Goal: Ask a question

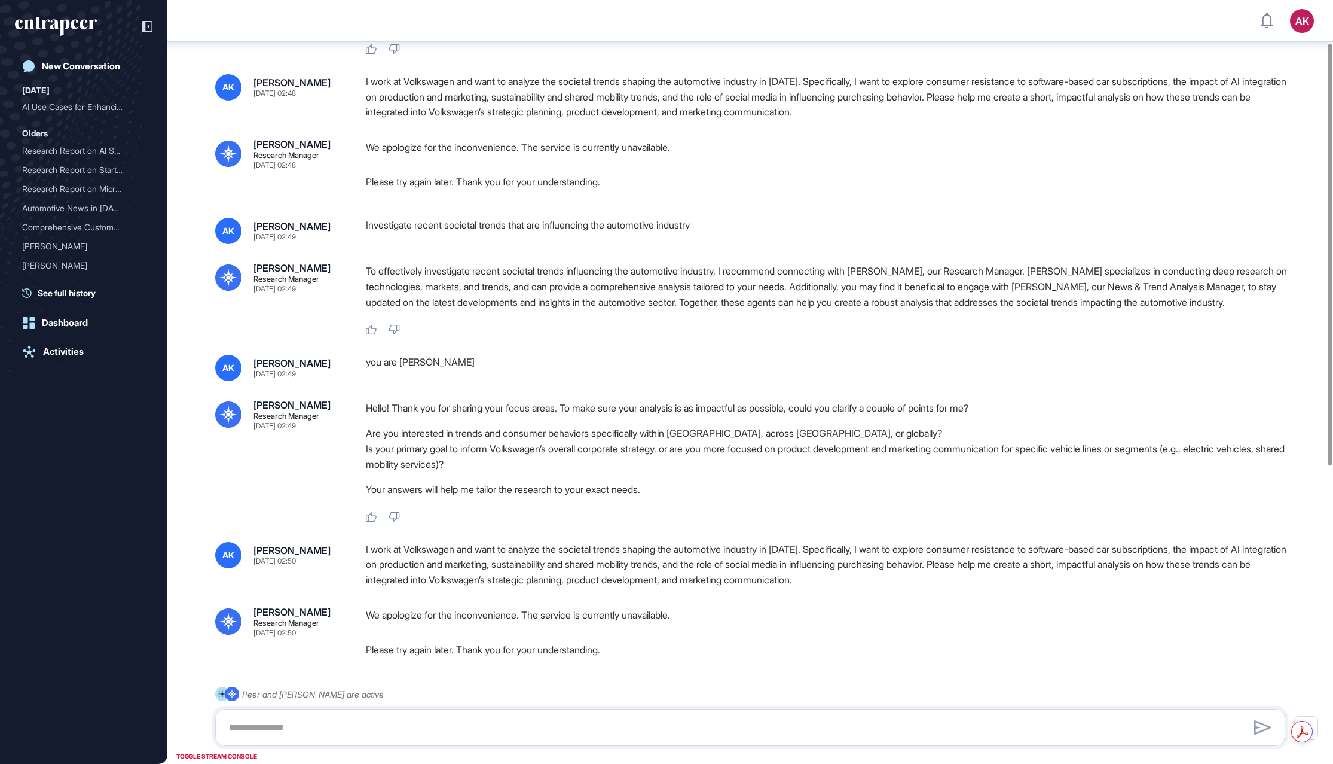
scroll to position [176, 0]
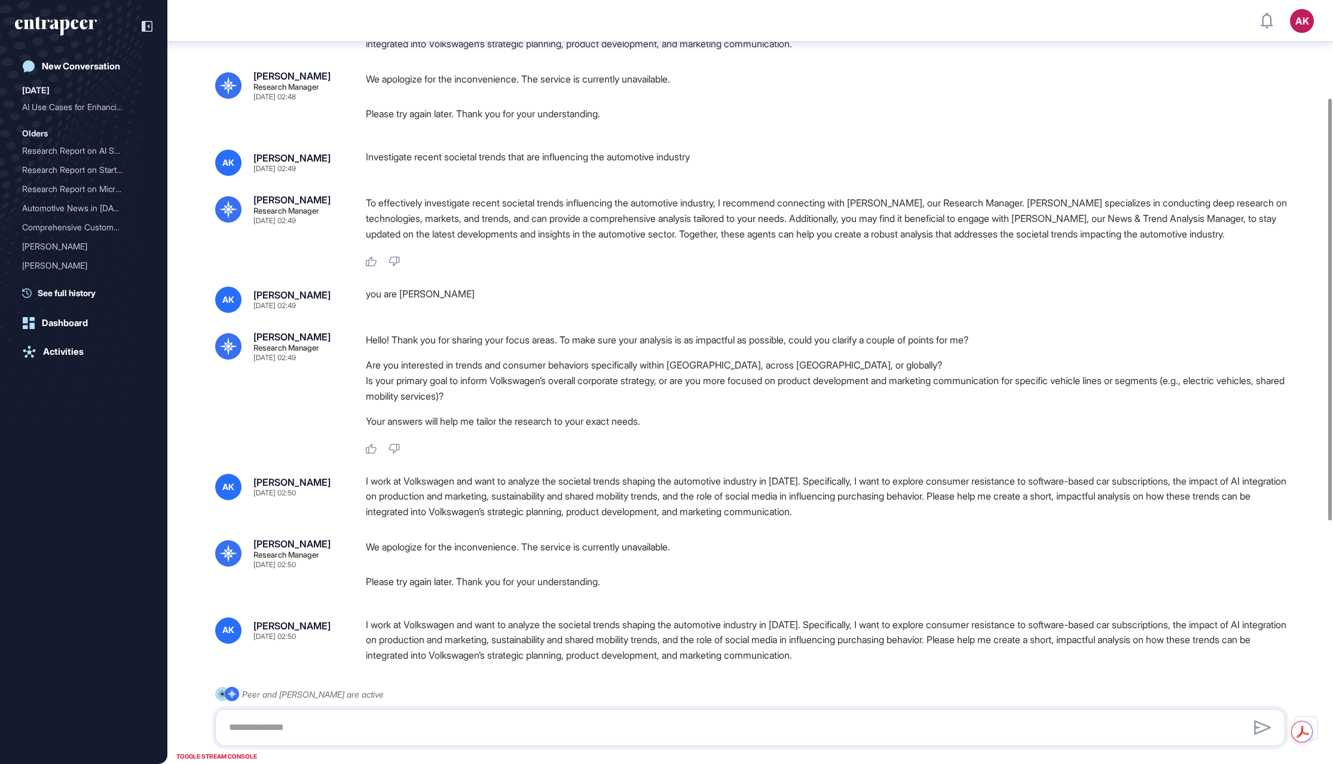
click at [747, 231] on p "To effectively investigate recent societal trends influencing the automotive in…" at bounding box center [830, 218] width 929 height 47
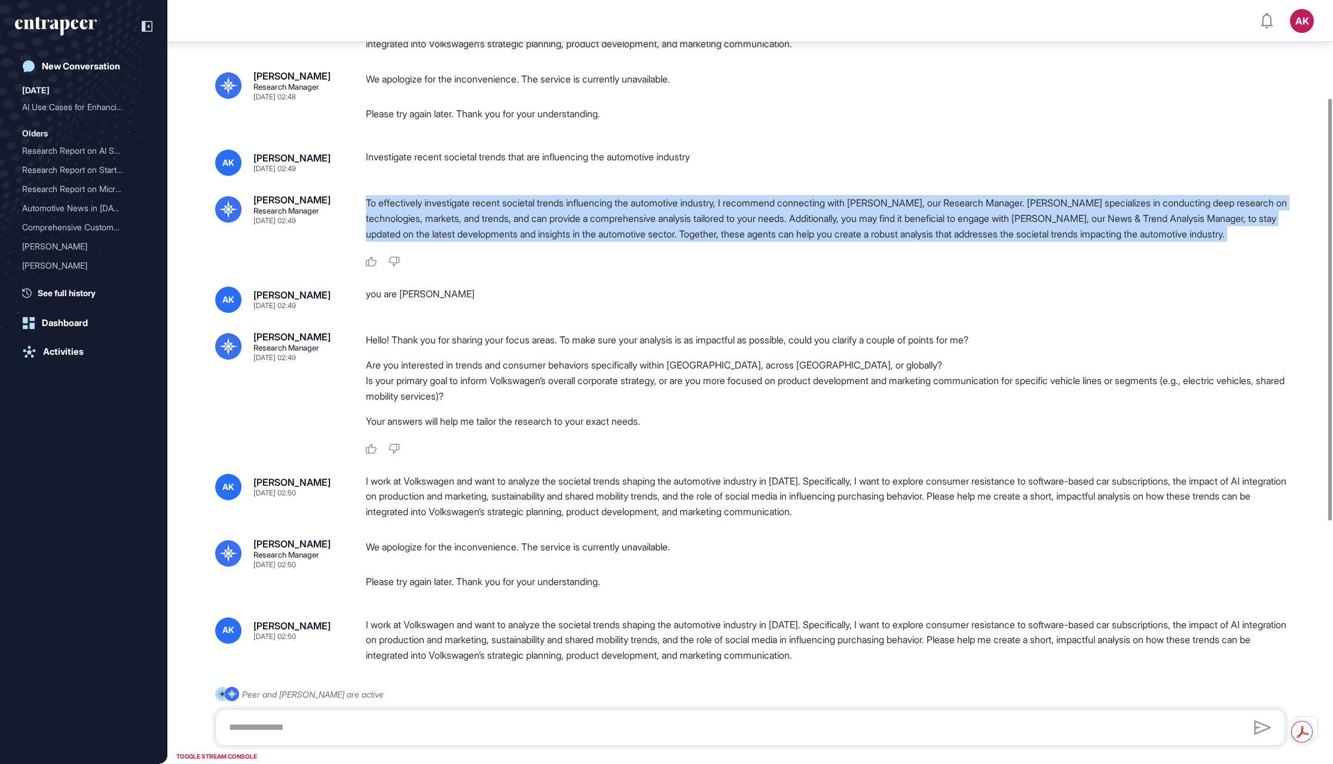
click at [747, 231] on p "To effectively investigate recent societal trends influencing the automotive in…" at bounding box center [830, 218] width 929 height 47
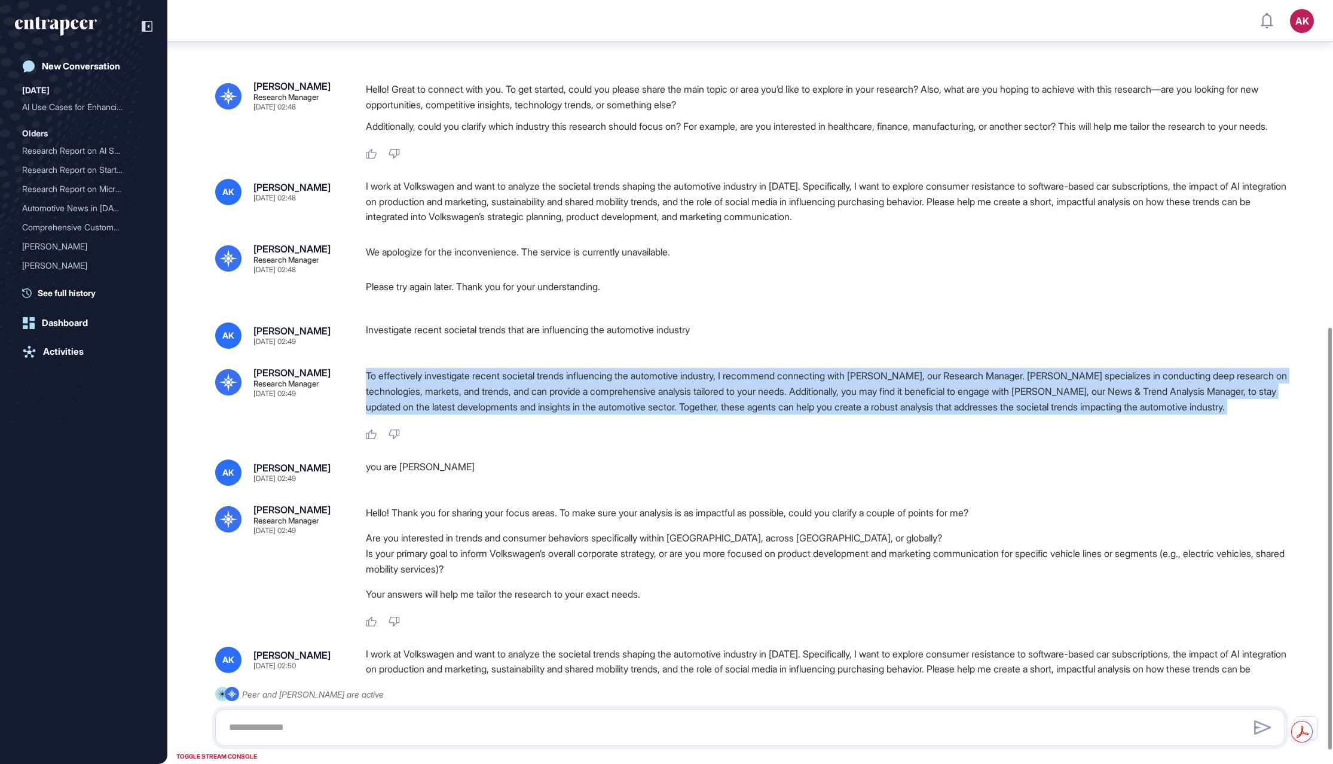
scroll to position [0, 0]
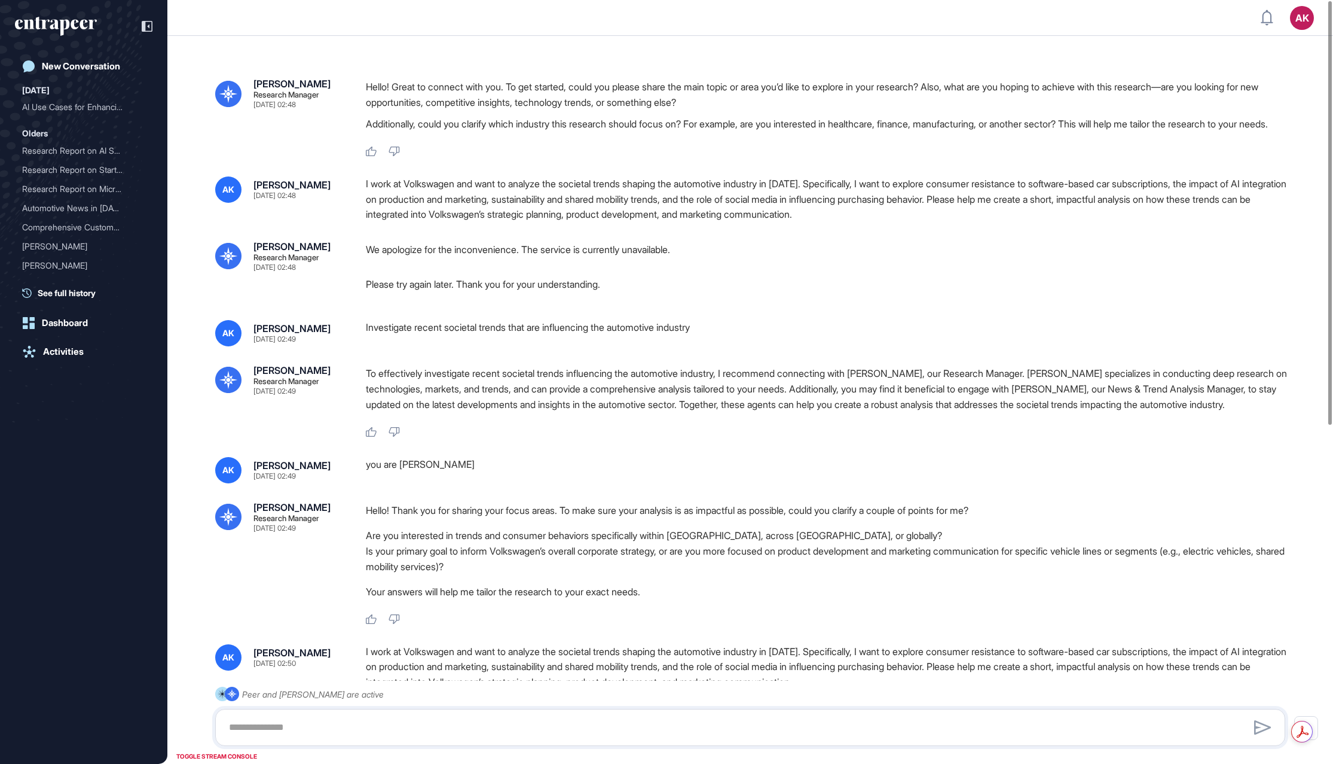
click at [744, 222] on div "I work at Volkswagen and want to analyze the societal trends shaping the automo…" at bounding box center [830, 199] width 929 height 46
click at [745, 222] on div "I work at Volkswagen and want to analyze the societal trends shaping the automo…" at bounding box center [830, 199] width 929 height 46
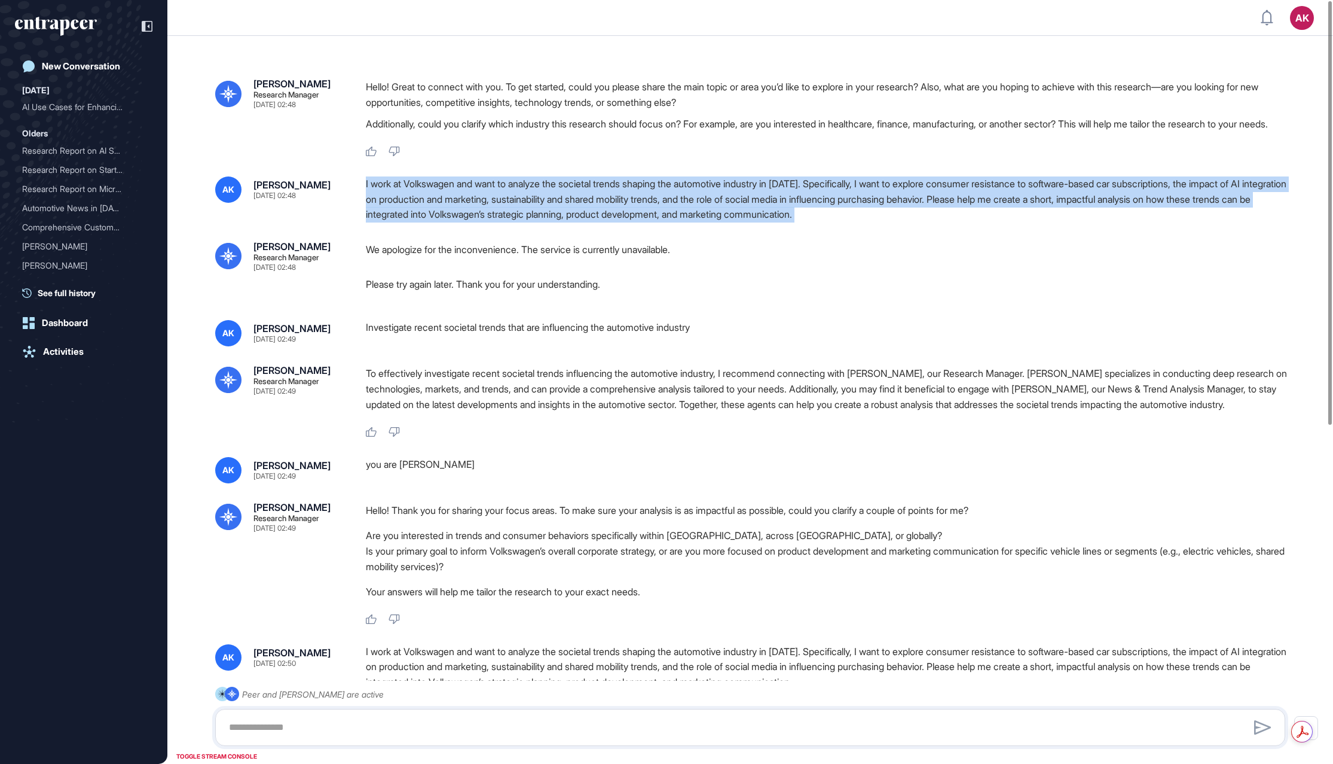
click at [745, 222] on div "I work at Volkswagen and want to analyze the societal trends shaping the automo…" at bounding box center [830, 199] width 929 height 46
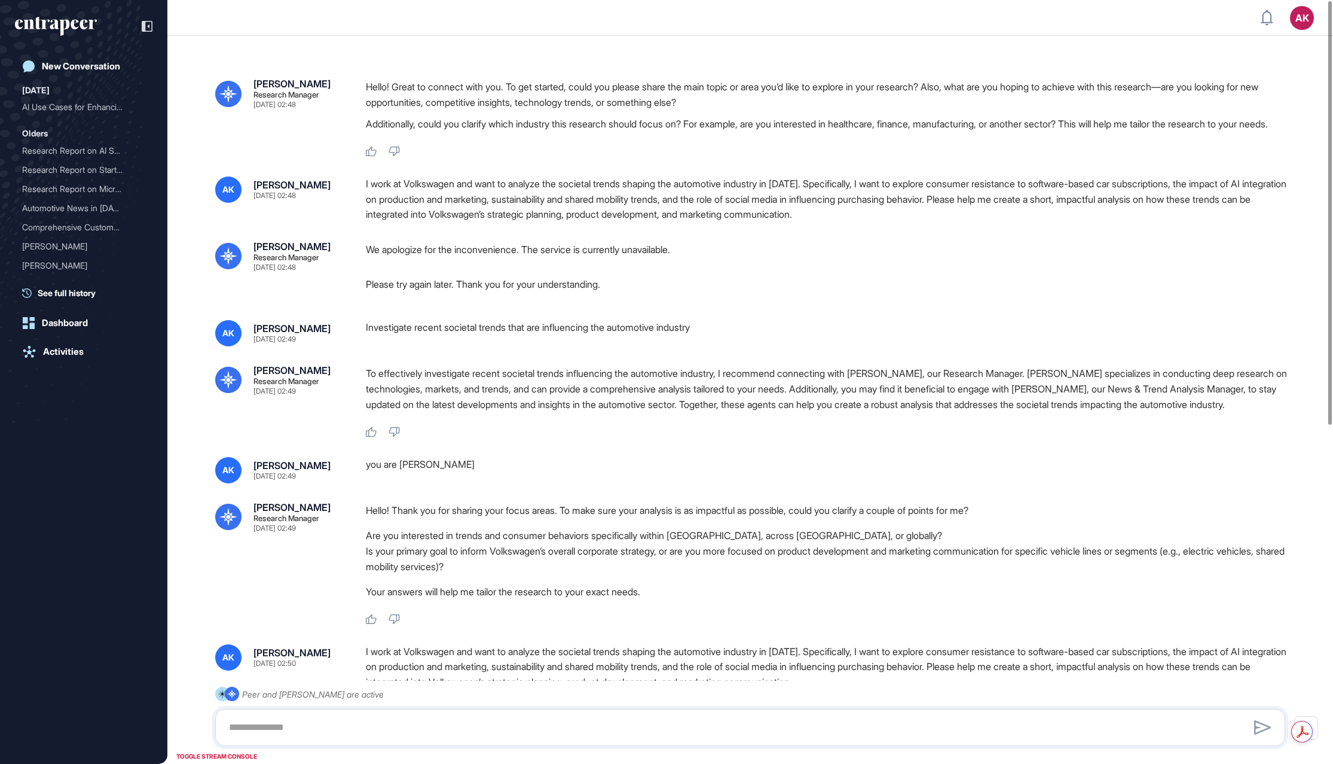
click at [713, 221] on div "I work at Volkswagen and want to analyze the societal trends shaping the automo…" at bounding box center [830, 199] width 929 height 46
click at [758, 219] on div "I work at Volkswagen and want to analyze the societal trends shaping the automo…" at bounding box center [830, 199] width 929 height 46
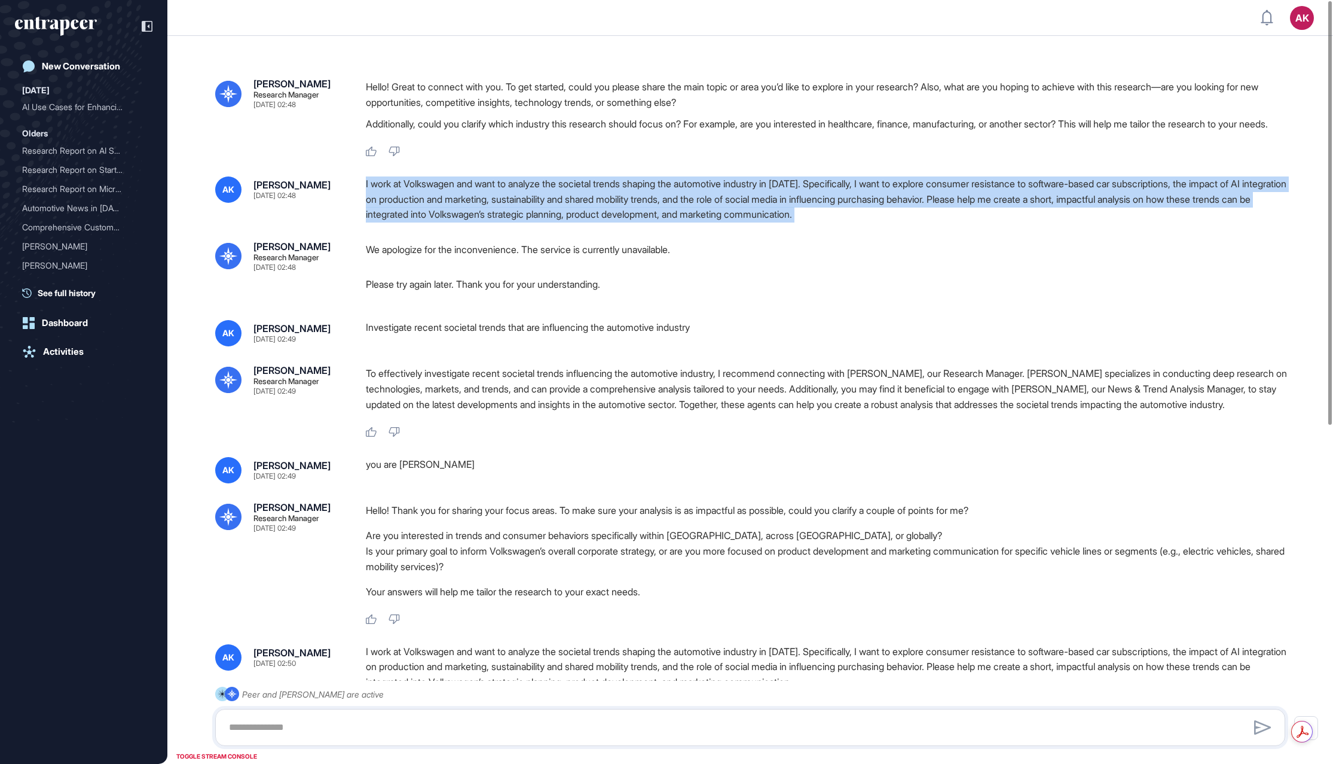
click at [758, 219] on div "I work at Volkswagen and want to analyze the societal trends shaping the automo…" at bounding box center [830, 199] width 929 height 46
copy div "I work at Volkswagen and want to analyze the societal trends shaping the automo…"
click at [66, 61] on div "New Conversation" at bounding box center [81, 66] width 78 height 11
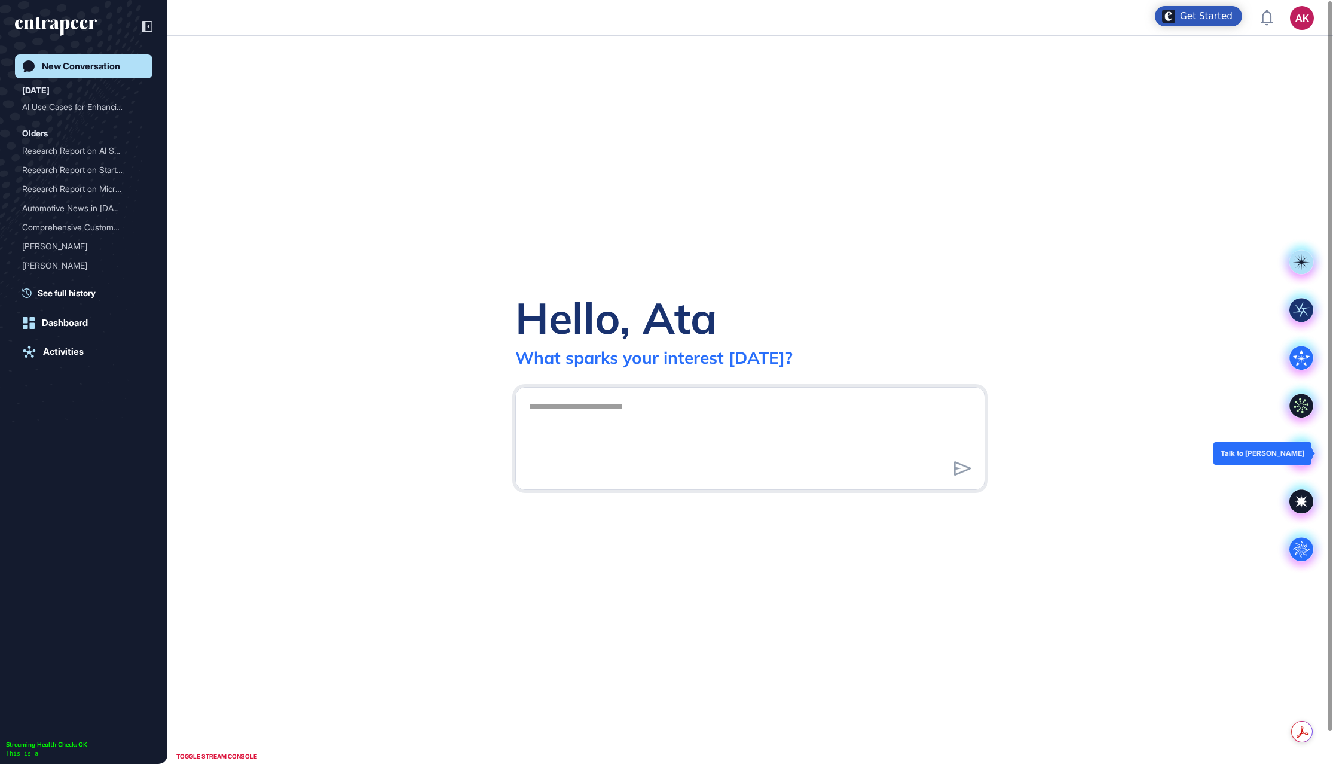
click at [1305, 450] on icon at bounding box center [1302, 453] width 24 height 24
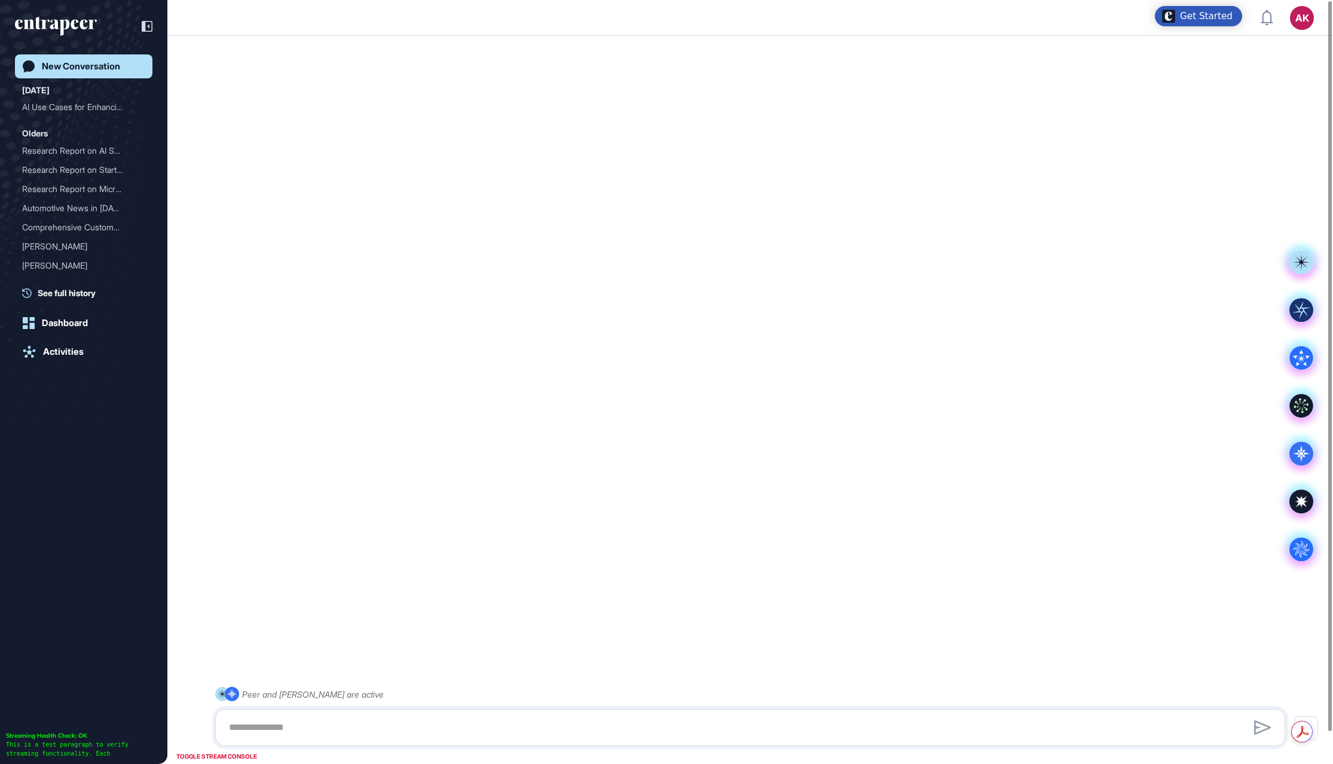
click at [658, 703] on div "Peer and [PERSON_NAME] are active" at bounding box center [750, 715] width 1070 height 59
click at [666, 746] on div "Peer and [PERSON_NAME] are active" at bounding box center [750, 715] width 1070 height 59
click at [662, 725] on textarea at bounding box center [750, 727] width 1057 height 24
click at [663, 726] on div at bounding box center [750, 727] width 1057 height 24
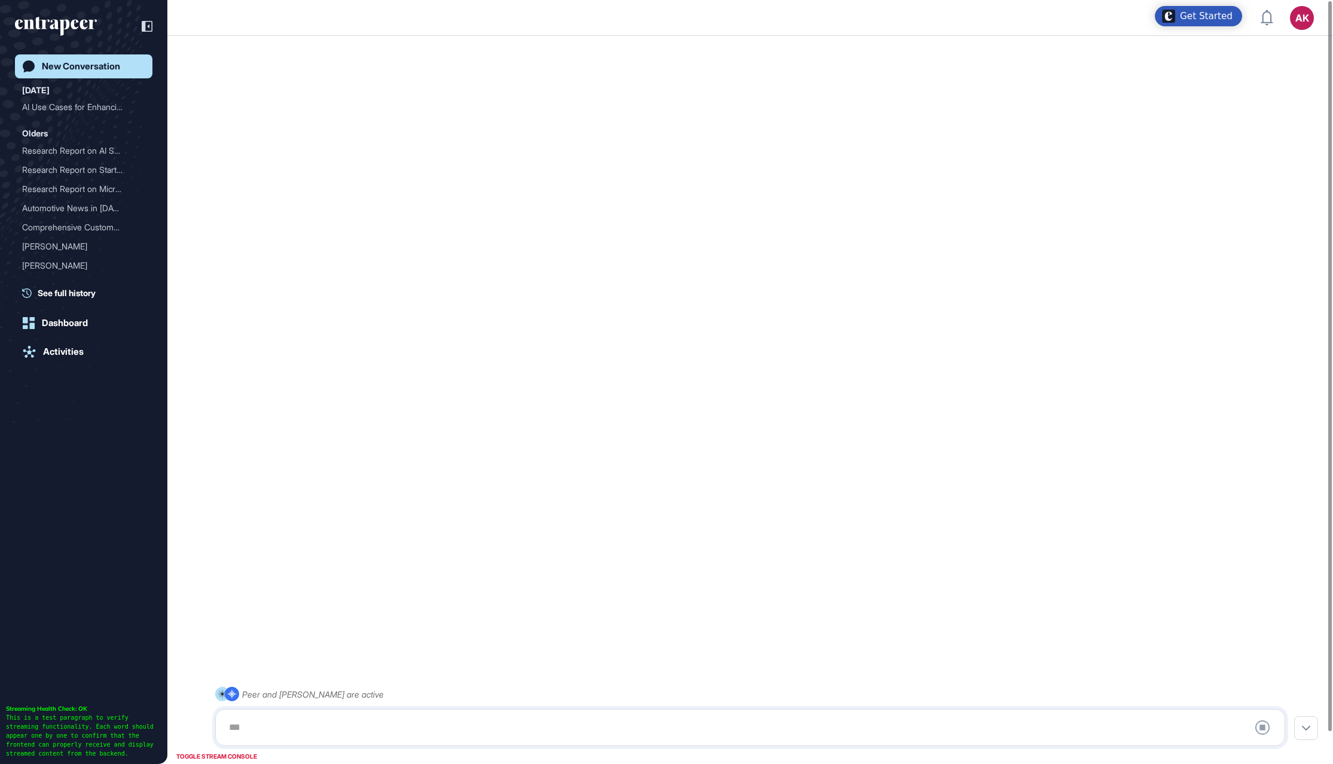
drag, startPoint x: 640, startPoint y: 714, endPoint x: 642, endPoint y: 720, distance: 6.2
click at [641, 715] on div "Stop Query" at bounding box center [750, 727] width 1070 height 37
drag, startPoint x: 643, startPoint y: 738, endPoint x: 637, endPoint y: 740, distance: 6.2
click at [645, 738] on div at bounding box center [750, 727] width 1057 height 24
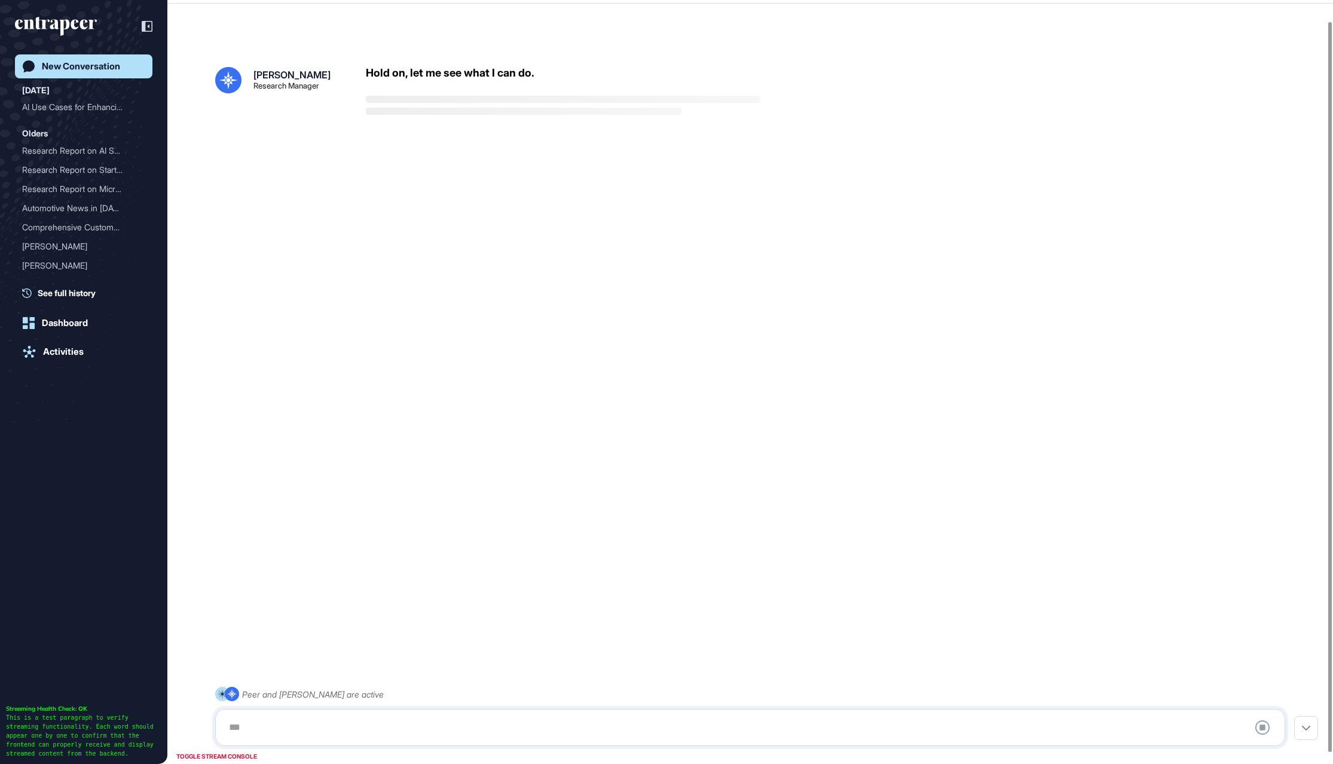
scroll to position [33, 0]
click at [636, 727] on div at bounding box center [750, 727] width 1057 height 24
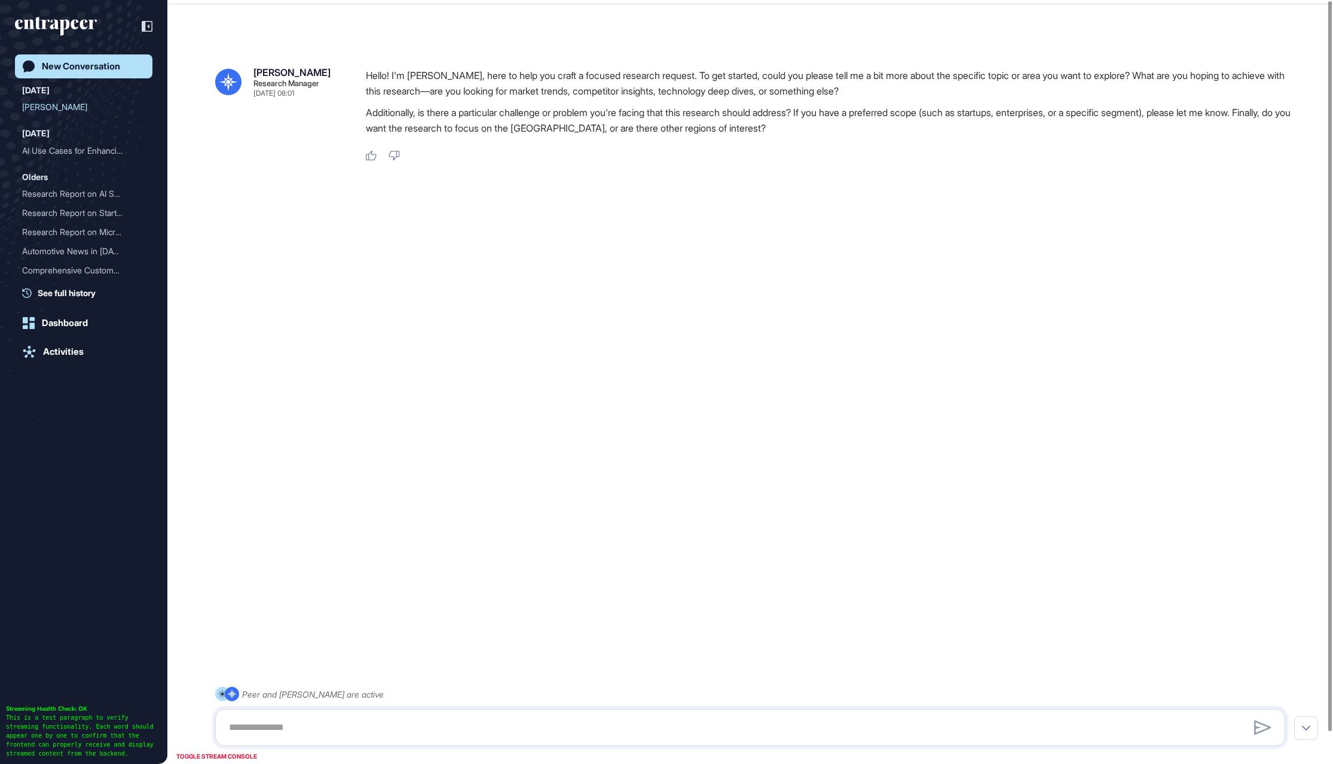
scroll to position [33, 0]
click at [515, 708] on div "Peer and [PERSON_NAME] are active" at bounding box center [750, 715] width 1070 height 59
click at [527, 722] on textarea at bounding box center [750, 727] width 1057 height 24
click at [524, 709] on div at bounding box center [750, 727] width 1070 height 37
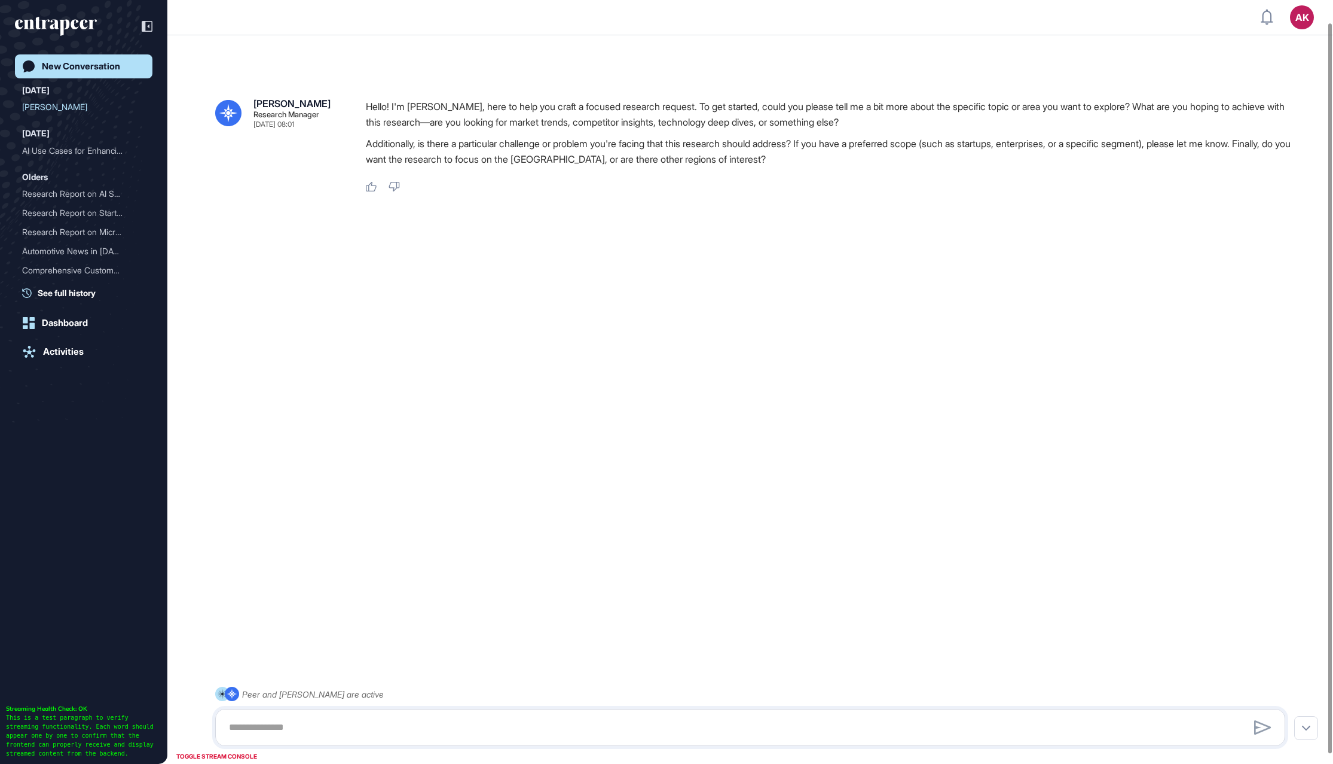
scroll to position [0, 0]
click at [1300, 28] on div "AK" at bounding box center [1302, 18] width 24 height 24
click at [906, 324] on div "[PERSON_NAME] Research Manager [DATE] 08:01 Hello! I'm [PERSON_NAME], here to h…" at bounding box center [750, 399] width 1166 height 687
click at [621, 665] on div "[PERSON_NAME] Research Manager [DATE] 08:01 Hello! I'm [PERSON_NAME], here to h…" at bounding box center [750, 399] width 1166 height 687
click at [593, 713] on div at bounding box center [750, 727] width 1070 height 37
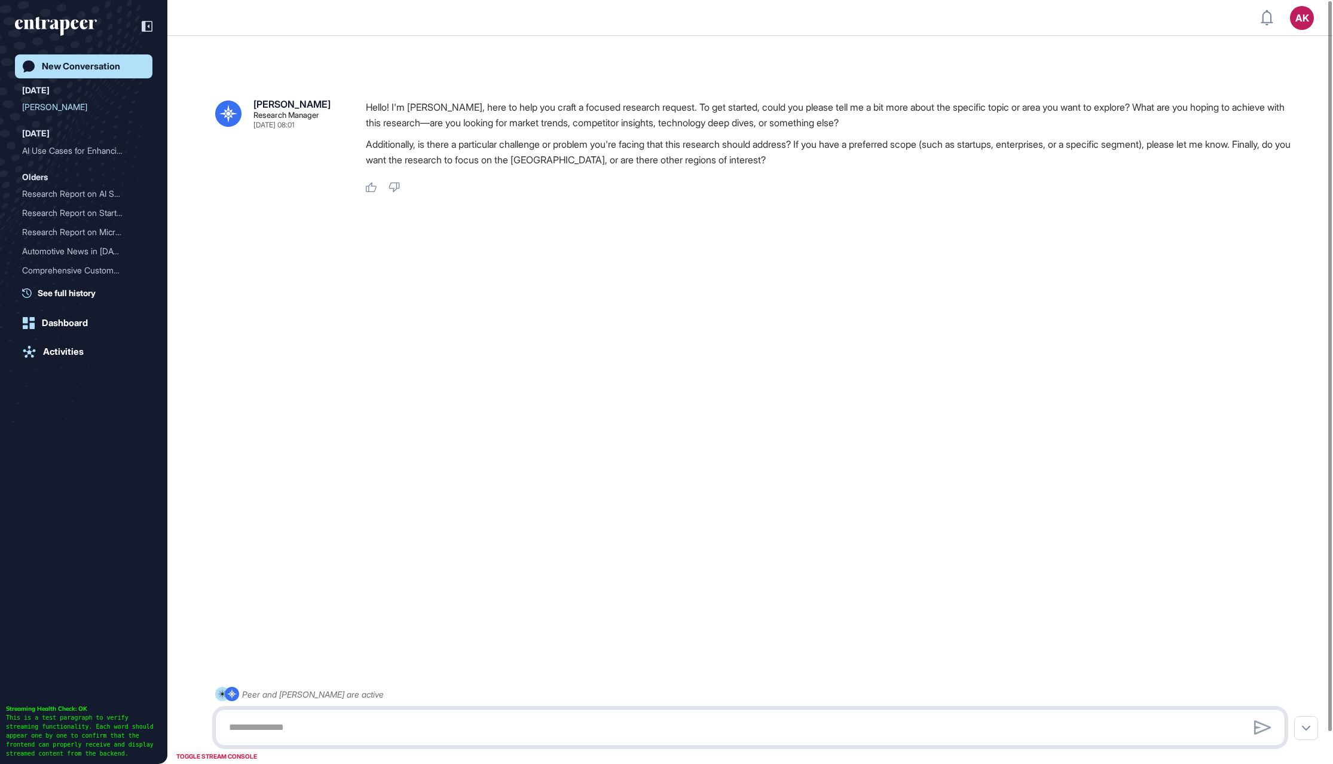
click at [593, 719] on textarea at bounding box center [750, 727] width 1057 height 24
paste textarea "**********"
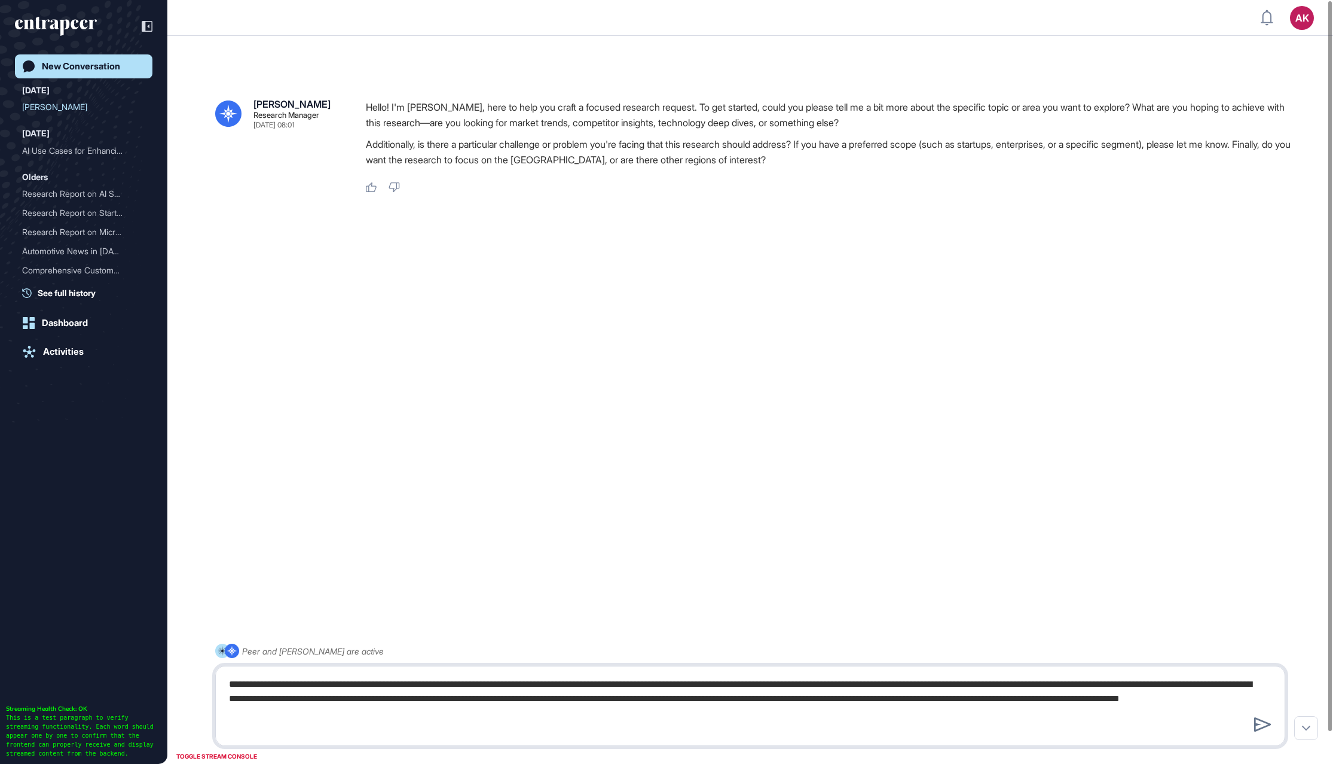
click at [304, 679] on textarea "**********" at bounding box center [750, 705] width 1057 height 67
click at [305, 679] on textarea "**********" at bounding box center [750, 705] width 1057 height 67
click at [249, 722] on textarea "**********" at bounding box center [750, 705] width 1057 height 67
click at [251, 719] on textarea "**********" at bounding box center [750, 705] width 1057 height 67
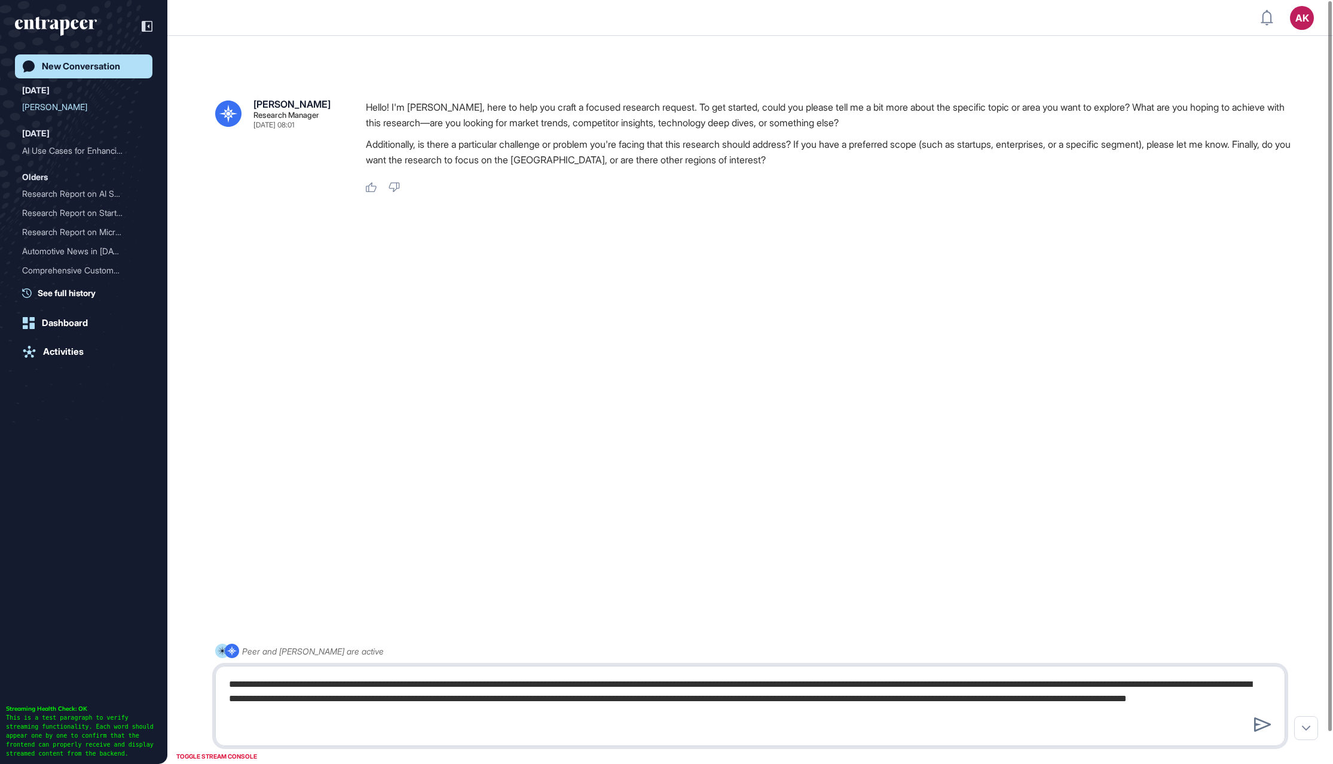
type textarea "**********"
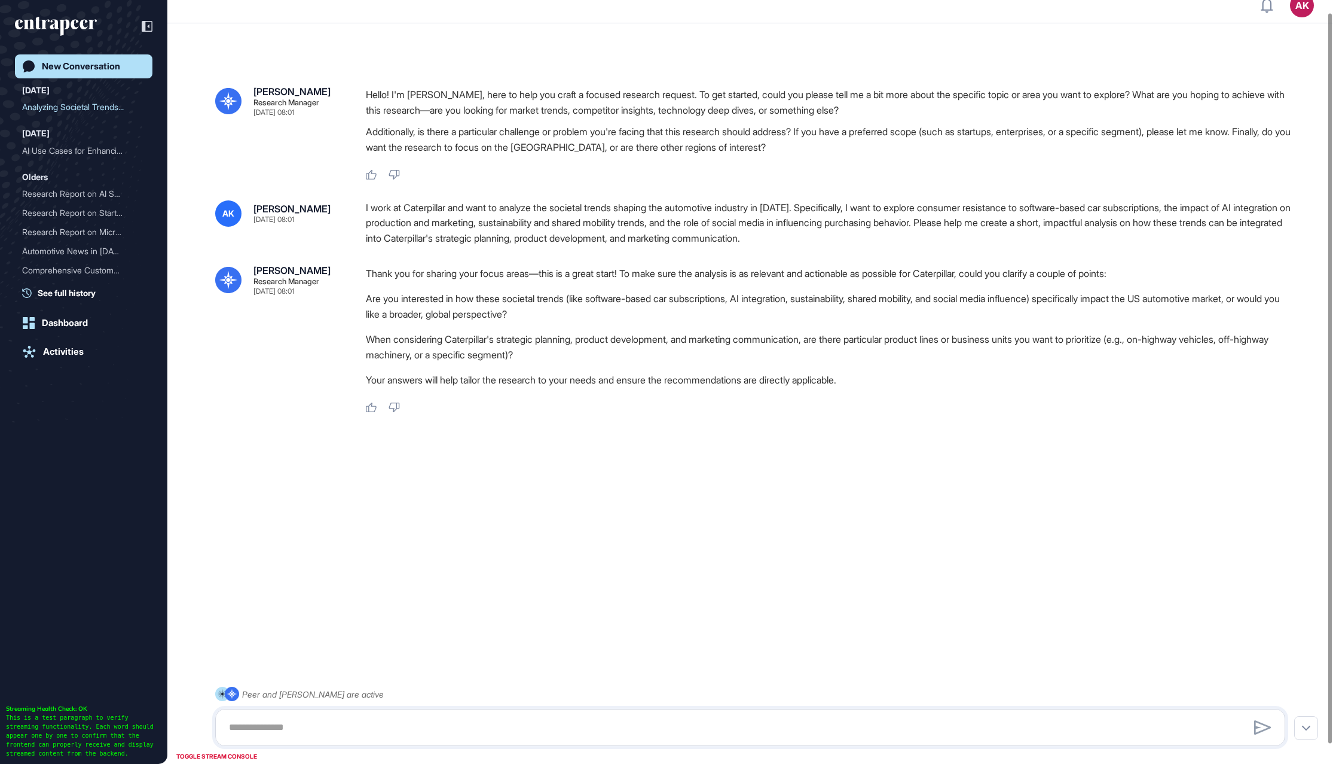
scroll to position [8, 0]
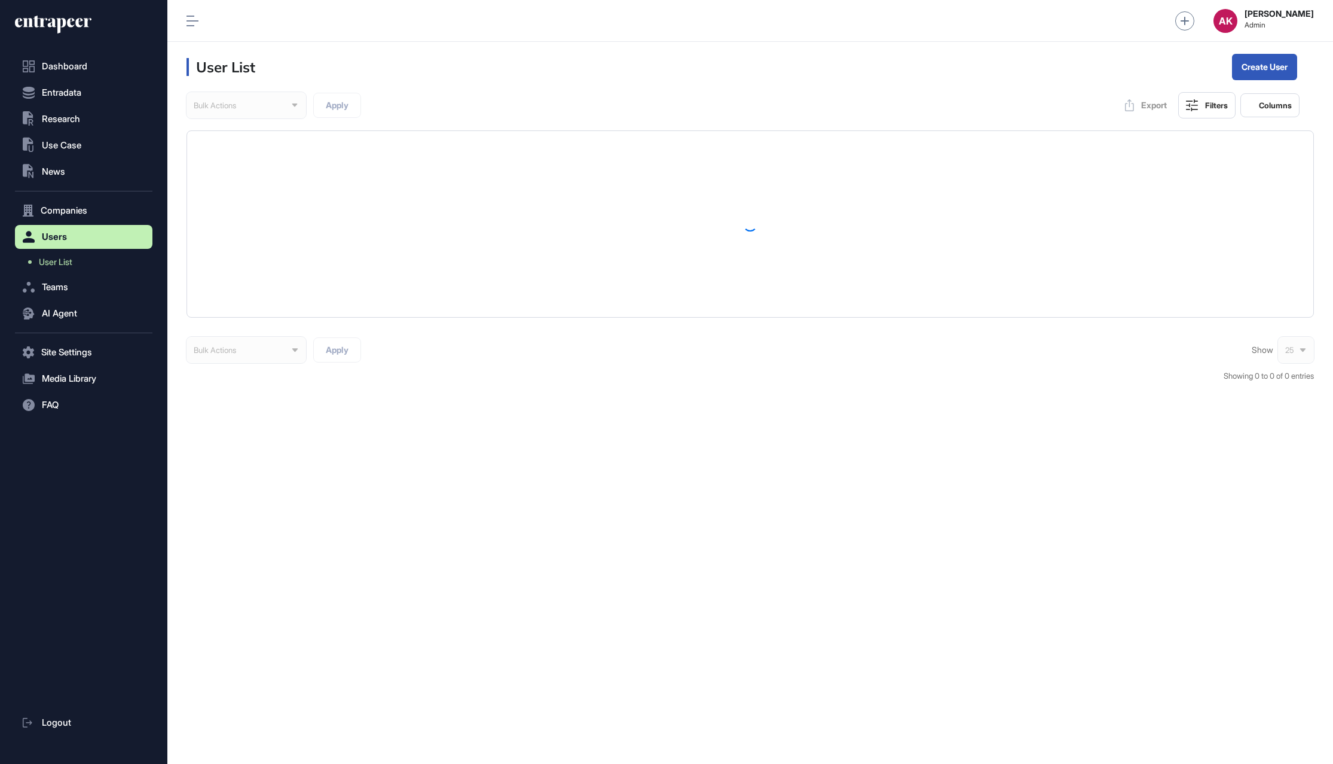
scroll to position [1, 1]
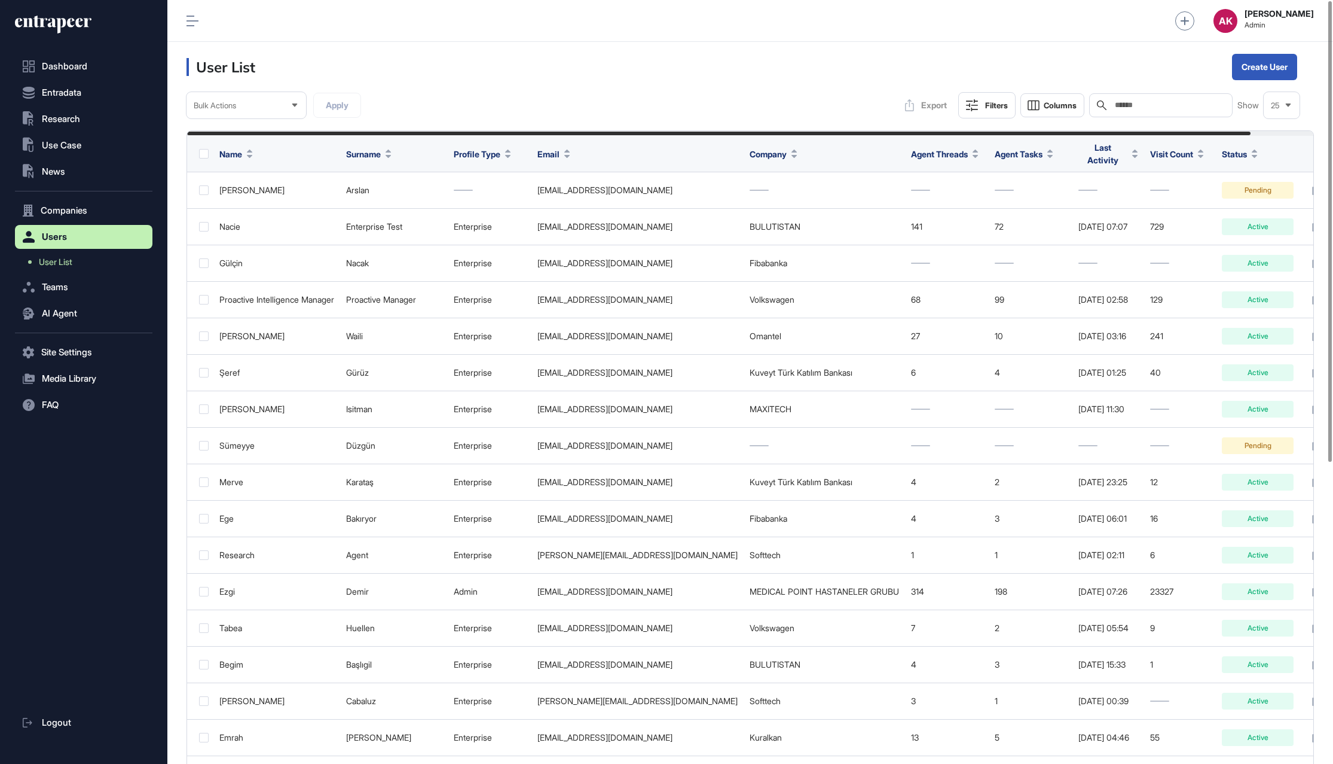
click at [1185, 106] on input "text" at bounding box center [1169, 105] width 111 height 10
type input "*****"
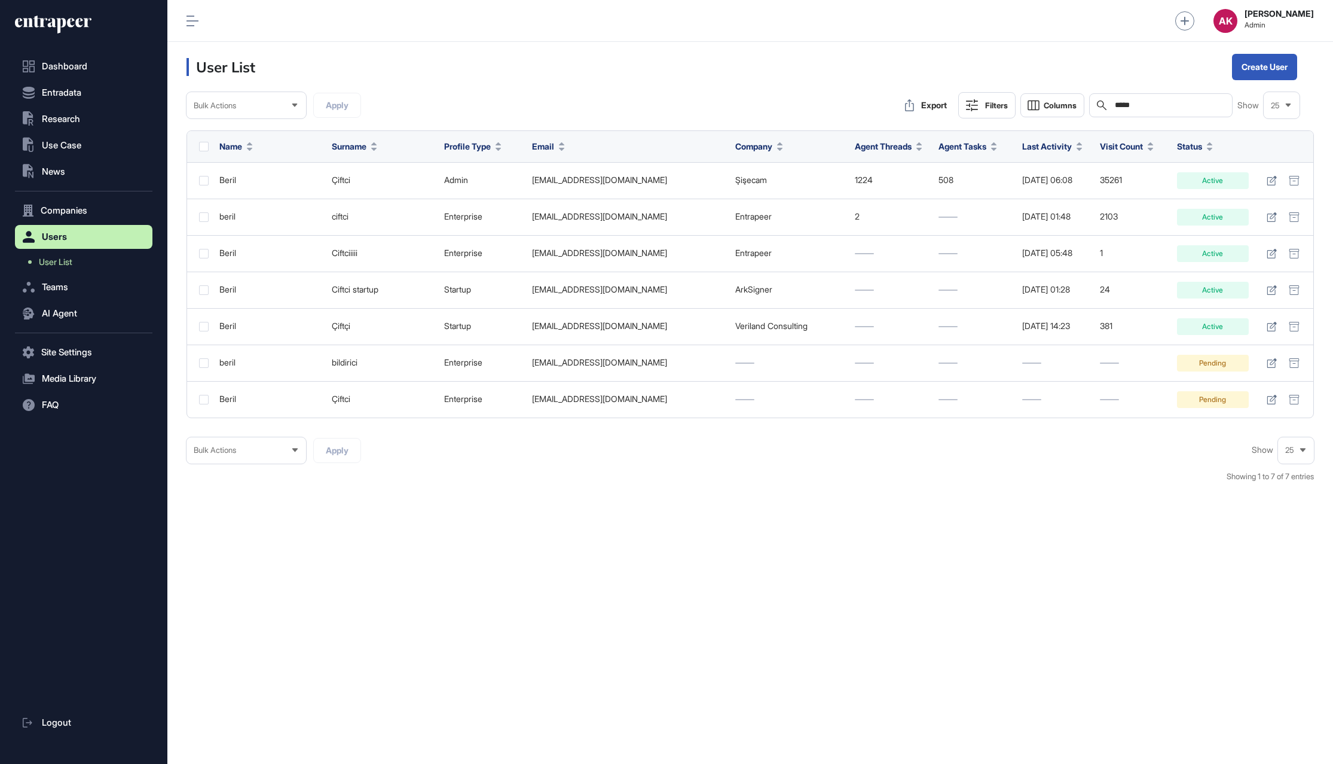
click at [679, 542] on div "User List Create User Bulk Actions Apply Export Filters Columns Search ***** Sh…" at bounding box center [750, 403] width 1166 height 722
